Goal: Task Accomplishment & Management: Use online tool/utility

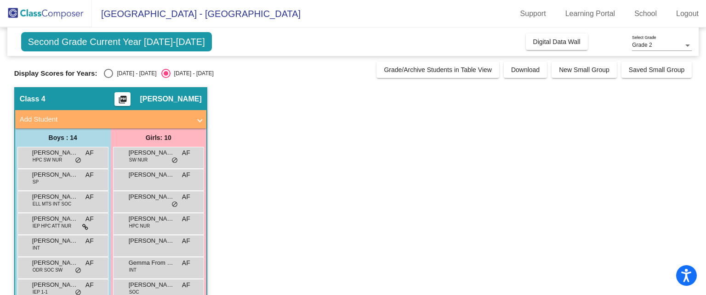
scroll to position [175, 0]
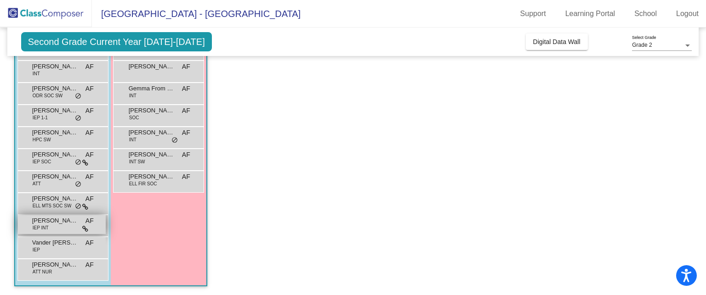
click at [66, 233] on div "[PERSON_NAME] IEP INT AF lock do_not_disturb_alt" at bounding box center [62, 224] width 88 height 19
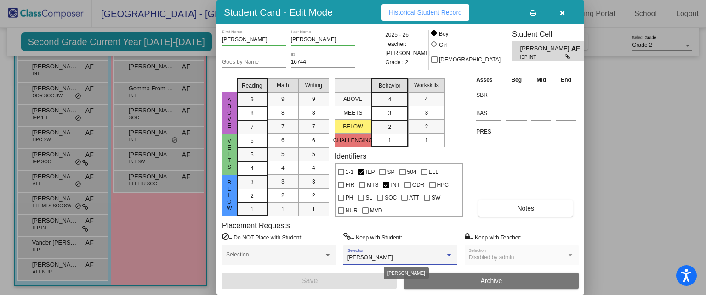
click at [447, 255] on div at bounding box center [449, 255] width 5 height 2
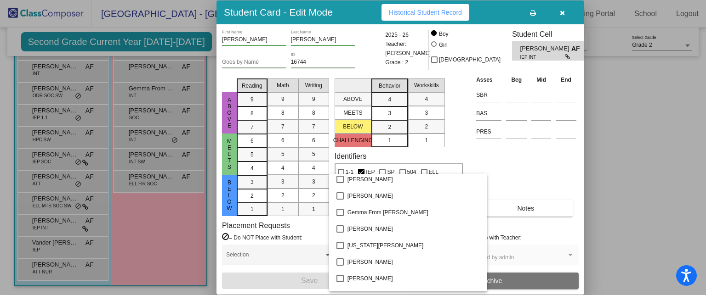
scroll to position [747, 0]
click at [538, 169] on div at bounding box center [353, 147] width 706 height 295
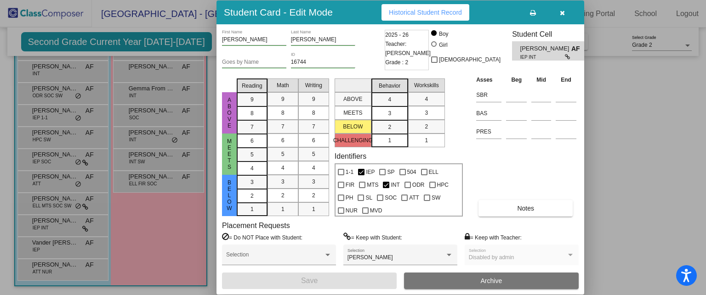
click at [538, 169] on div "Asses Beg Mid End SBR BAS PRES Notes" at bounding box center [526, 146] width 105 height 142
click at [560, 14] on icon "button" at bounding box center [562, 13] width 5 height 6
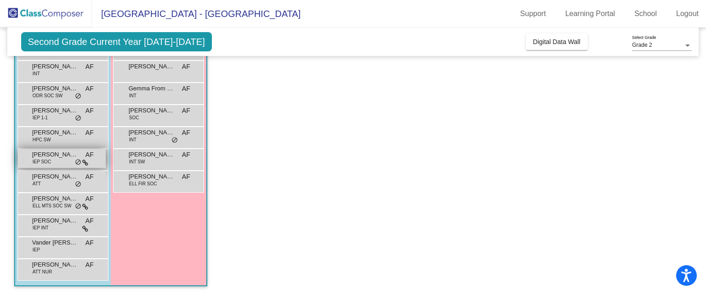
click at [56, 157] on span "[PERSON_NAME]" at bounding box center [55, 154] width 46 height 9
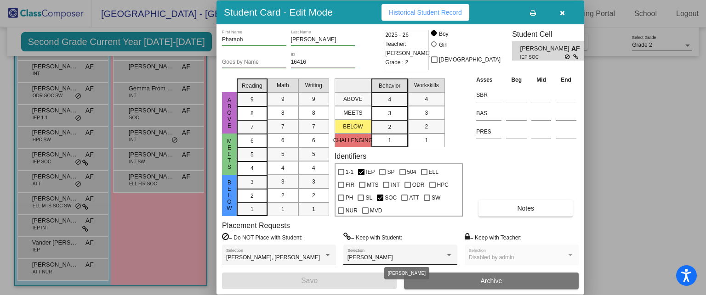
click at [445, 254] on div at bounding box center [449, 255] width 8 height 6
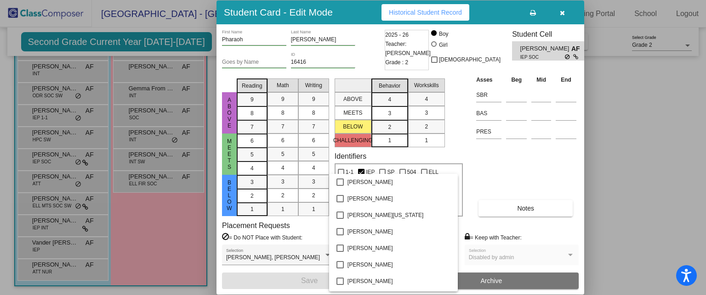
scroll to position [2091, 0]
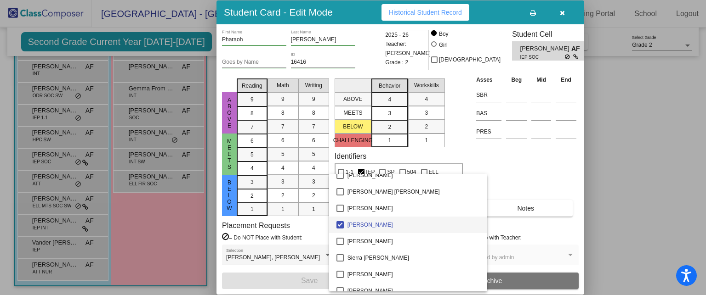
click at [512, 175] on div at bounding box center [353, 147] width 706 height 295
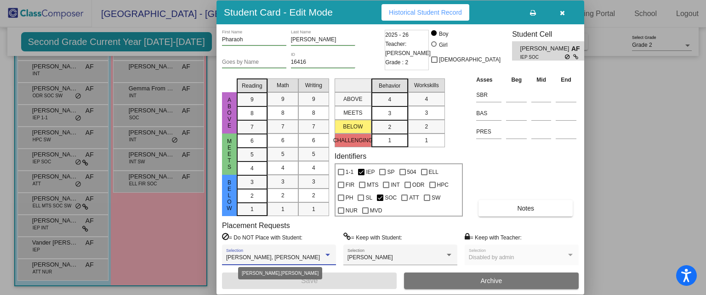
click at [328, 255] on div at bounding box center [327, 255] width 5 height 2
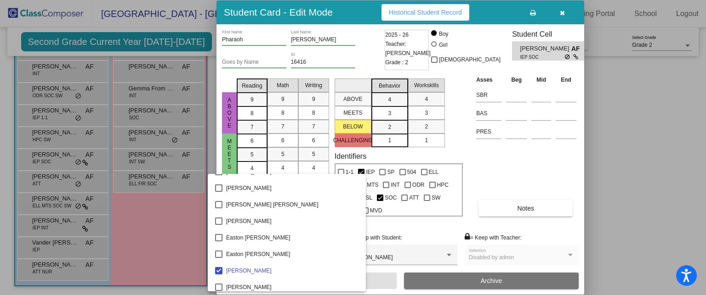
scroll to position [573, 0]
click at [526, 177] on div at bounding box center [353, 147] width 706 height 295
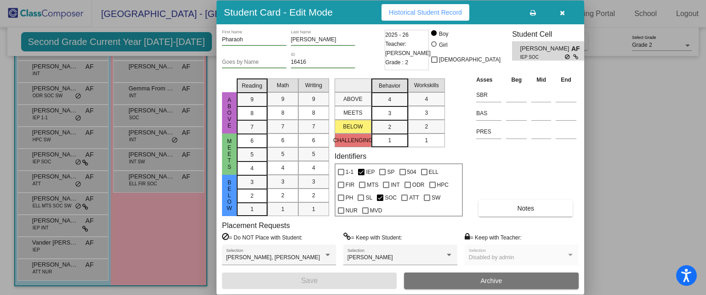
click at [564, 14] on icon "button" at bounding box center [562, 13] width 5 height 6
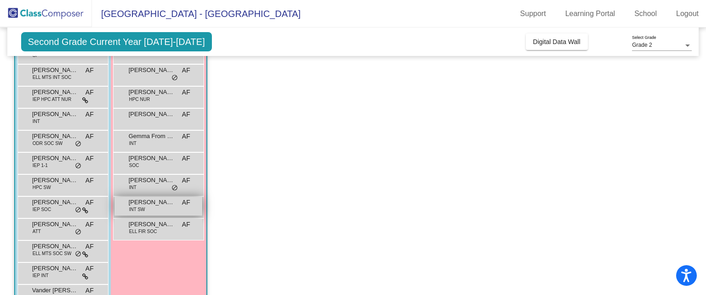
scroll to position [127, 0]
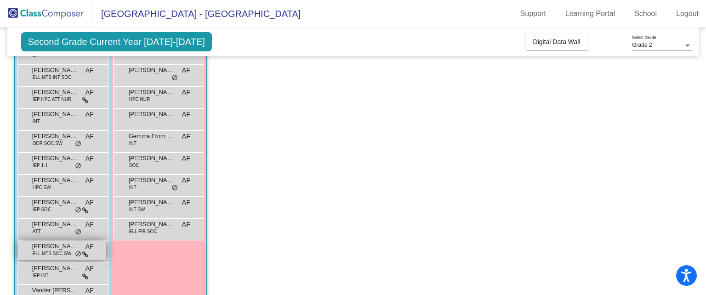
click at [55, 256] on span "ELL MTS SOC SW" at bounding box center [52, 253] width 39 height 7
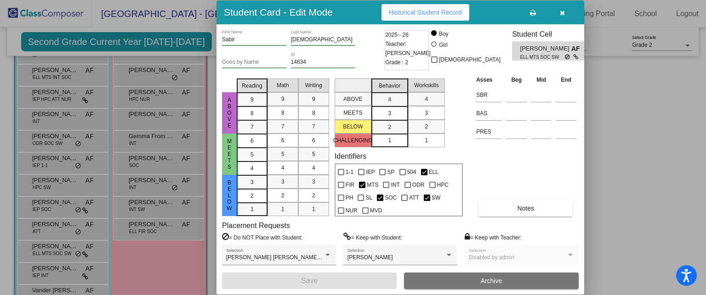
click at [558, 12] on button "button" at bounding box center [561, 12] width 29 height 17
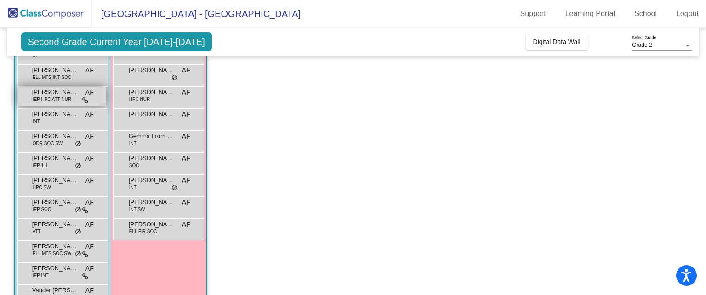
click at [59, 96] on span "IEP HPC ATT NUR" at bounding box center [52, 99] width 39 height 7
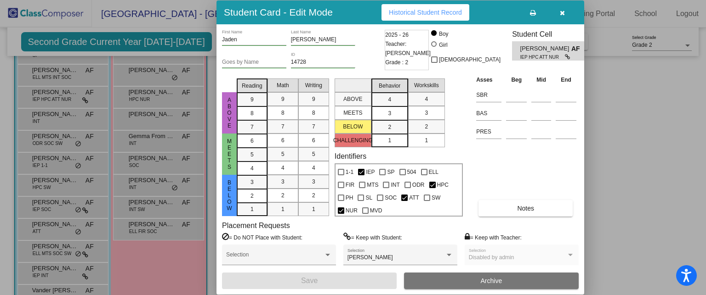
click at [562, 13] on icon "button" at bounding box center [562, 13] width 5 height 6
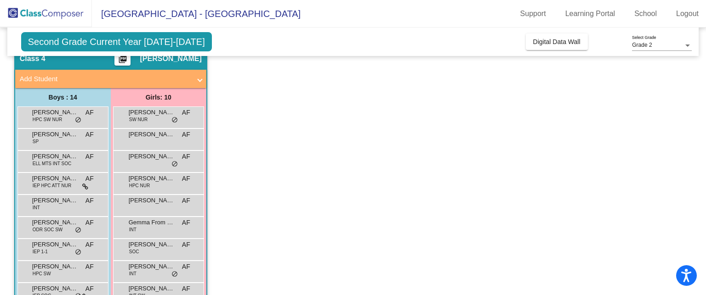
scroll to position [40, 0]
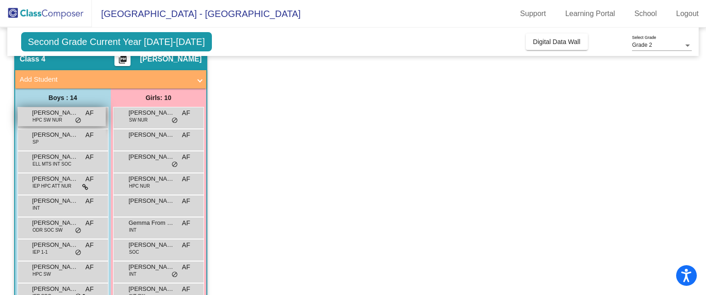
click at [65, 120] on div "[PERSON_NAME] [PERSON_NAME] HPC SW NUR AF lock do_not_disturb_alt" at bounding box center [62, 116] width 88 height 19
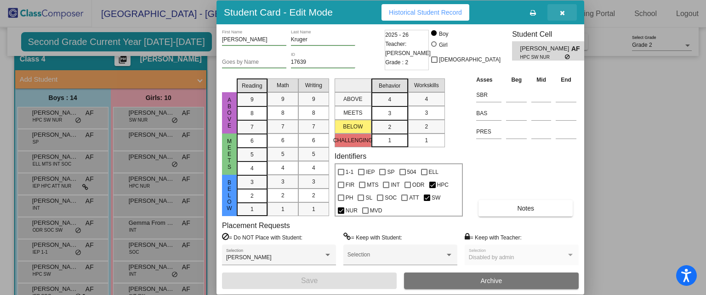
click at [564, 14] on icon "button" at bounding box center [562, 13] width 5 height 6
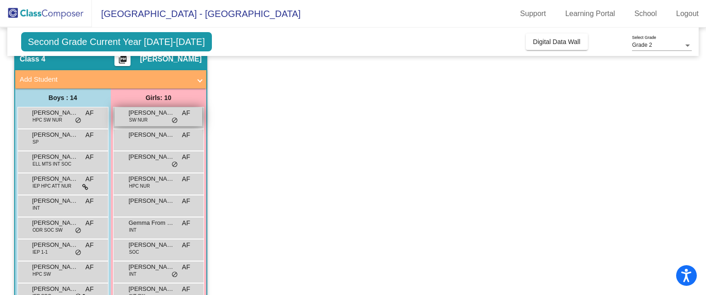
click at [144, 124] on div "[PERSON_NAME] SW NUR AF lock do_not_disturb_alt" at bounding box center [158, 116] width 88 height 19
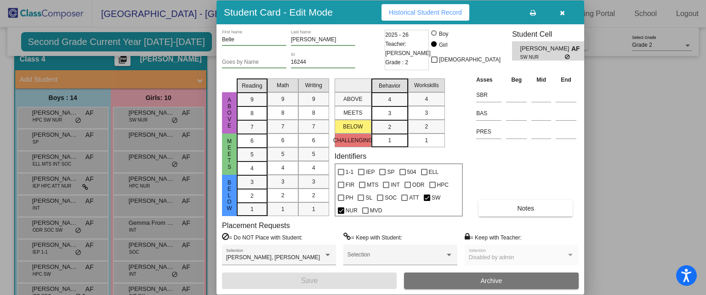
click at [568, 11] on button "button" at bounding box center [561, 12] width 29 height 17
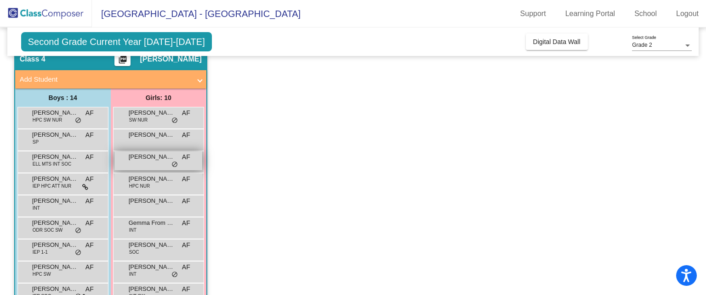
click at [149, 163] on div "[PERSON_NAME] AF lock do_not_disturb_alt" at bounding box center [158, 161] width 88 height 19
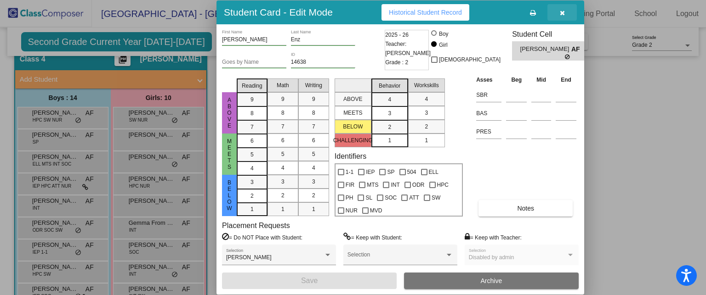
click at [558, 15] on button "button" at bounding box center [561, 12] width 29 height 17
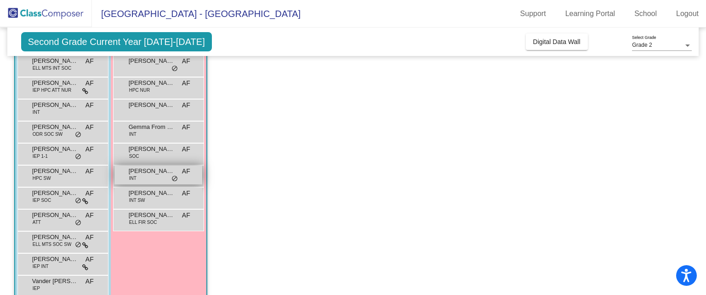
scroll to position [137, 0]
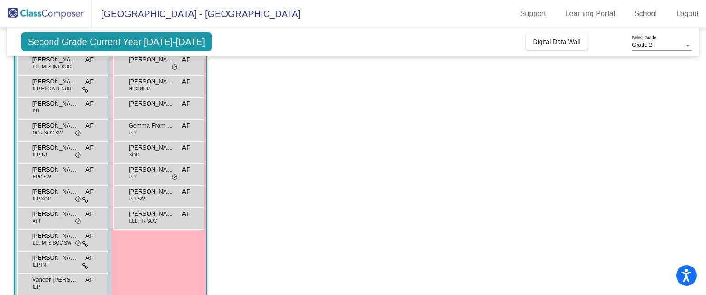
click at [51, 207] on div "[PERSON_NAME] IEP SOC AF lock do_not_disturb_alt" at bounding box center [62, 197] width 91 height 22
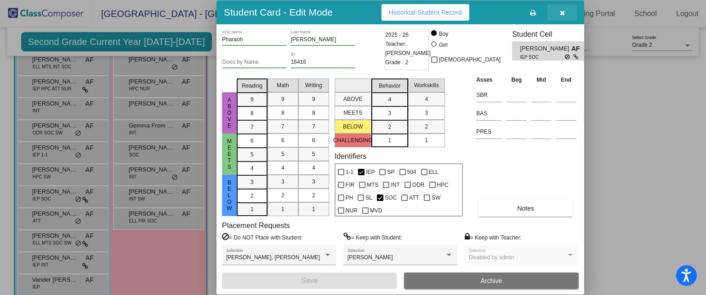
click at [568, 14] on button "button" at bounding box center [561, 12] width 29 height 17
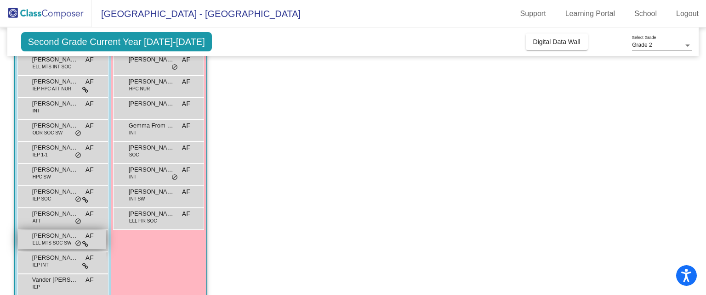
scroll to position [175, 0]
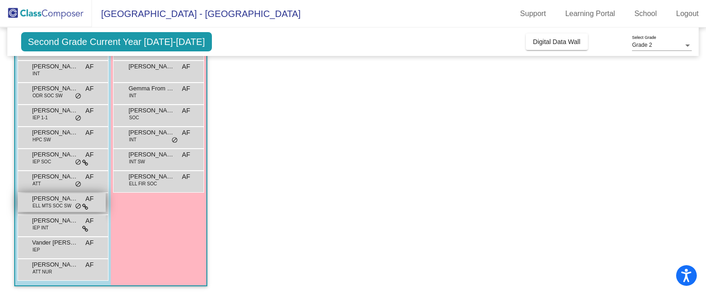
click at [50, 196] on span "[PERSON_NAME]" at bounding box center [55, 198] width 46 height 9
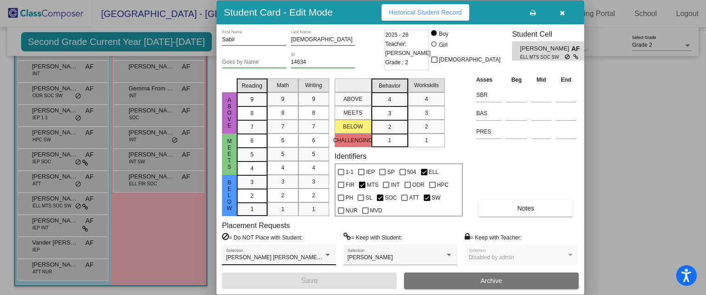
click at [332, 256] on div "[PERSON_NAME] [PERSON_NAME] [PERSON_NAME], [PERSON_NAME], [PERSON_NAME], [PERSO…" at bounding box center [279, 255] width 114 height 21
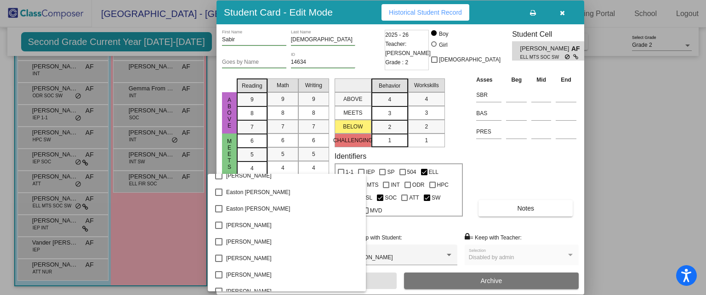
scroll to position [621, 0]
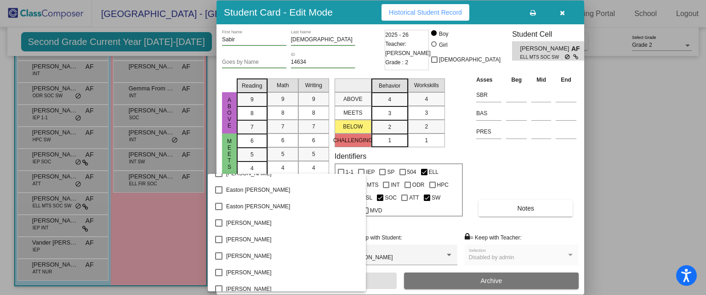
click at [563, 10] on div at bounding box center [353, 147] width 706 height 295
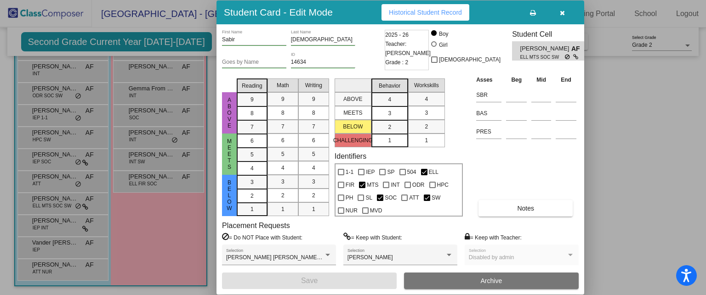
click at [563, 10] on icon "button" at bounding box center [562, 13] width 5 height 6
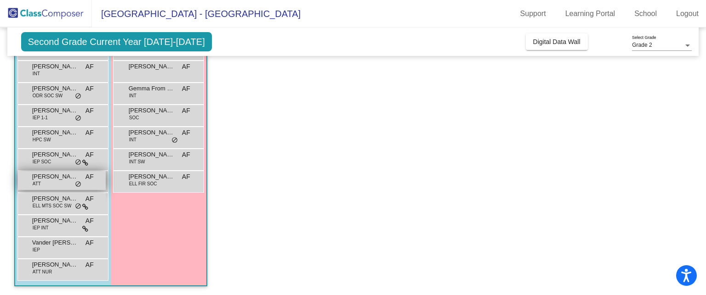
click at [50, 177] on span "[PERSON_NAME]" at bounding box center [55, 176] width 46 height 9
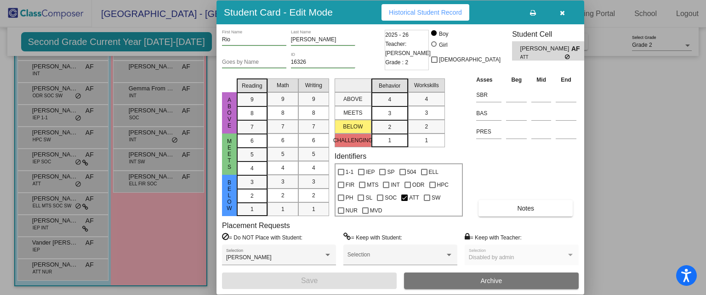
click at [562, 11] on icon "button" at bounding box center [562, 13] width 5 height 6
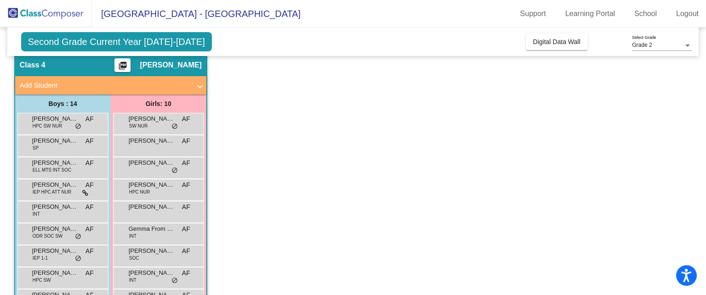
scroll to position [0, 0]
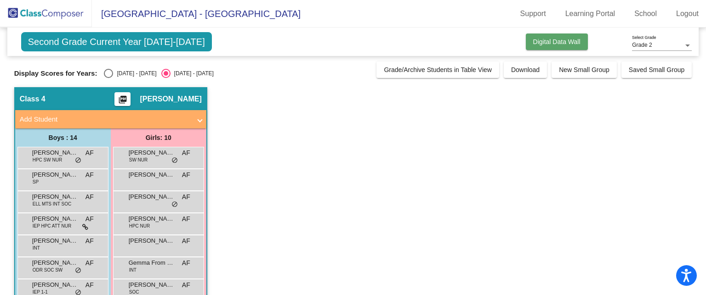
click at [551, 49] on button "Digital Data Wall" at bounding box center [557, 42] width 62 height 17
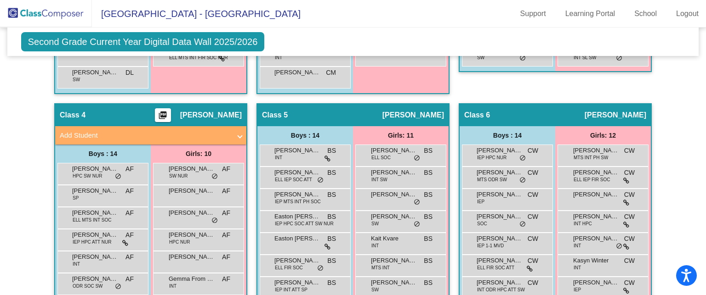
scroll to position [534, 0]
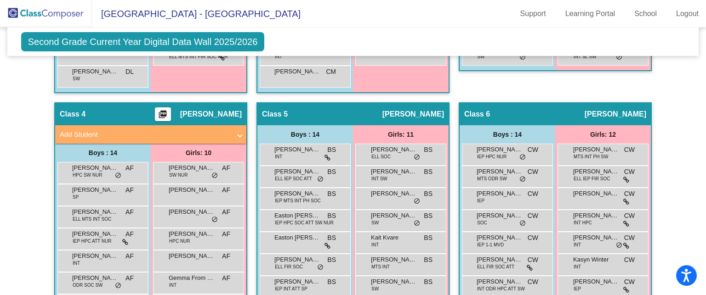
click at [161, 110] on mat-icon "picture_as_pdf" at bounding box center [162, 116] width 11 height 13
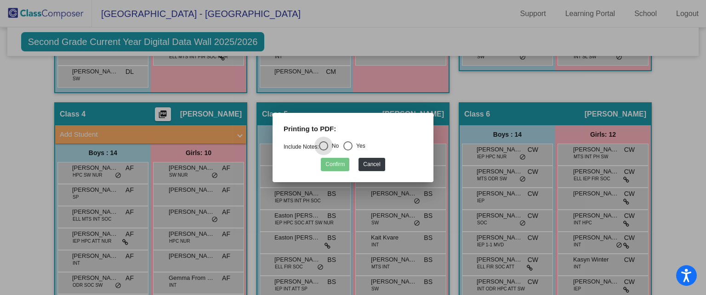
click at [347, 148] on div "Select an option" at bounding box center [347, 145] width 9 height 9
click at [347, 151] on input "Yes" at bounding box center [347, 151] width 0 height 0
radio input "true"
click at [337, 168] on button "Confirm" at bounding box center [335, 164] width 28 height 13
